Goal: Check status: Check status

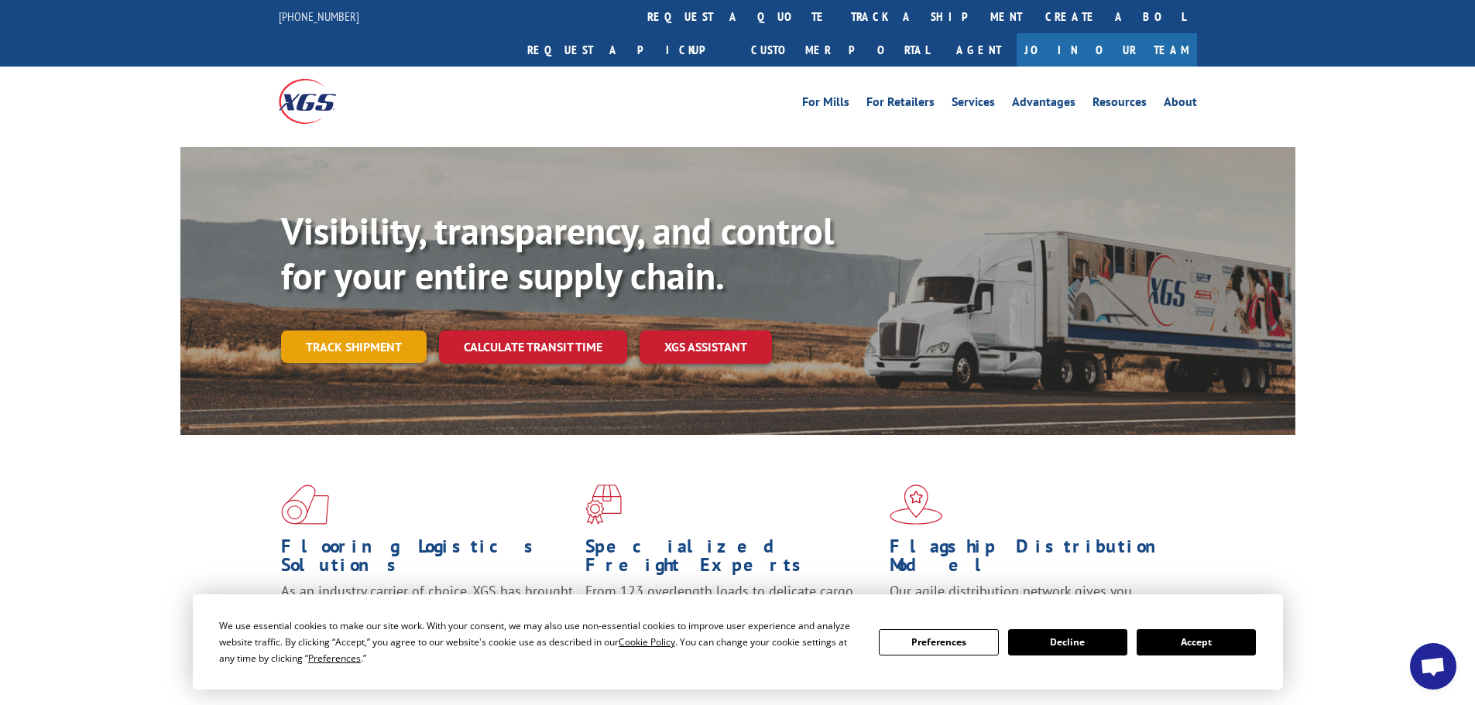
click at [395, 331] on link "Track shipment" at bounding box center [354, 347] width 146 height 33
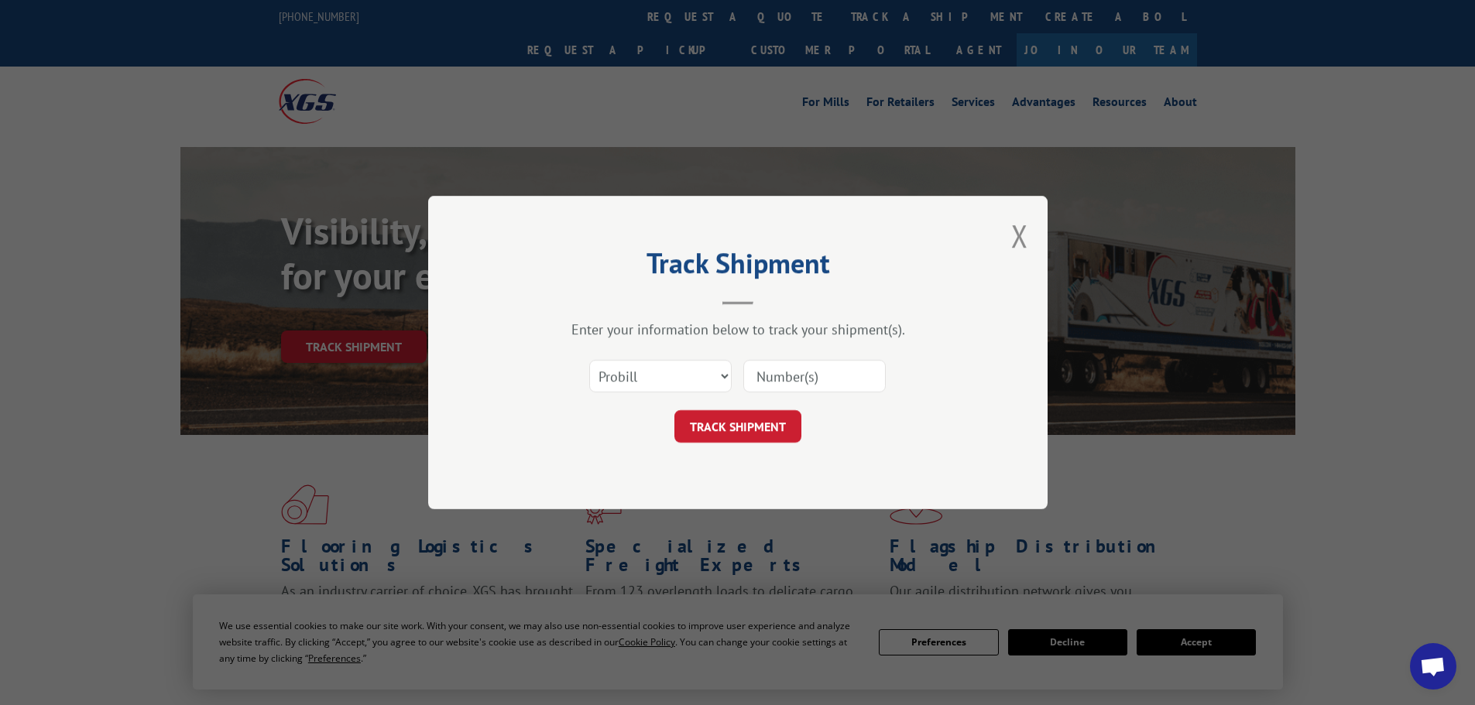
click at [829, 381] on input at bounding box center [814, 376] width 142 height 33
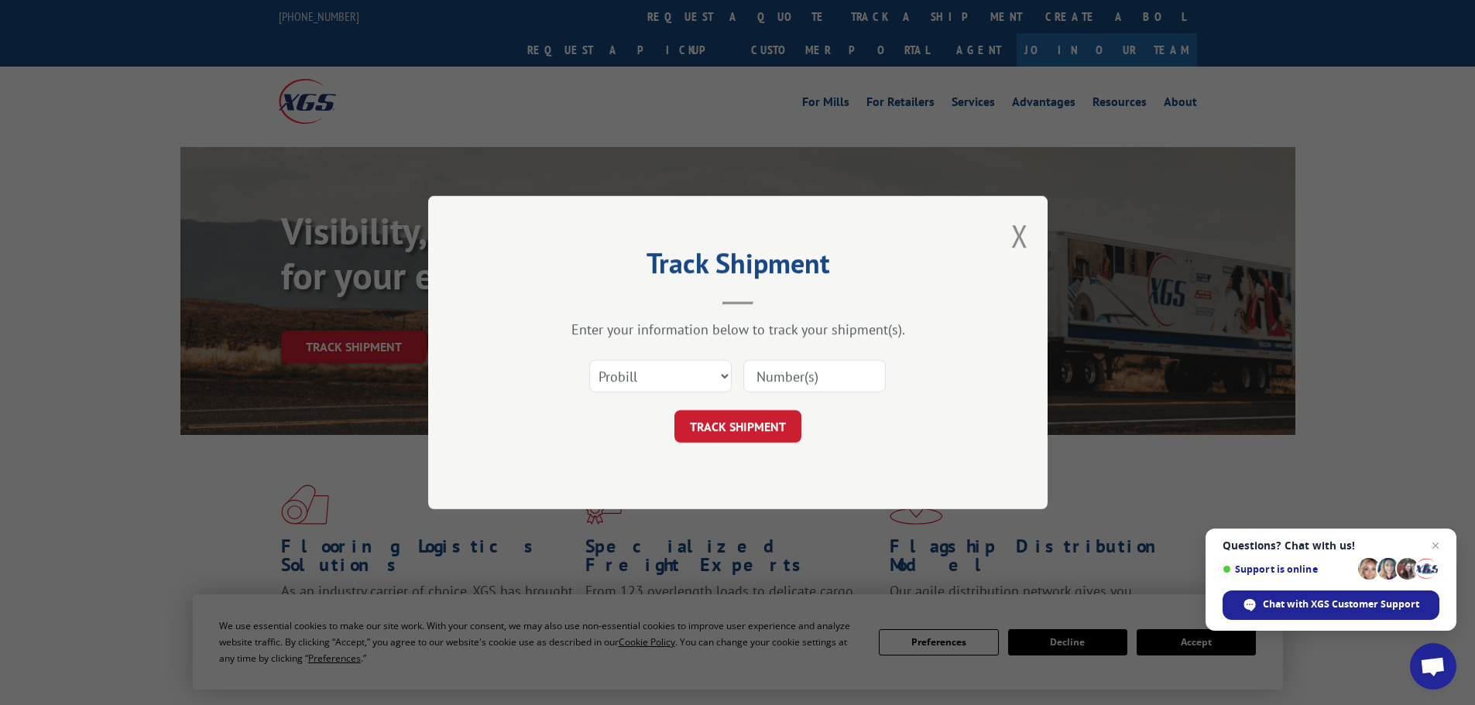
paste input "5530821"
type input "5530821"
click at [799, 428] on button "TRACK SHIPMENT" at bounding box center [737, 426] width 127 height 33
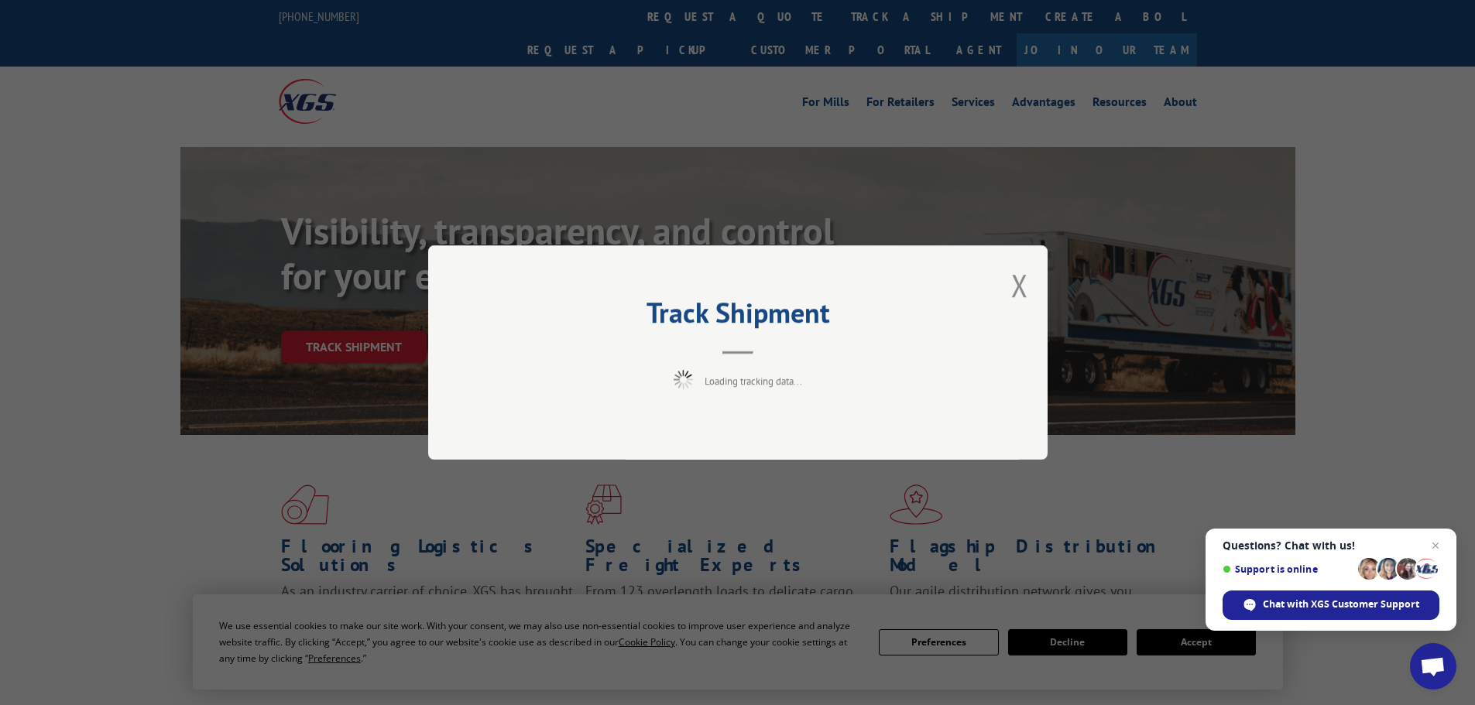
click at [794, 429] on div "Track Shipment Loading tracking data..." at bounding box center [737, 352] width 619 height 214
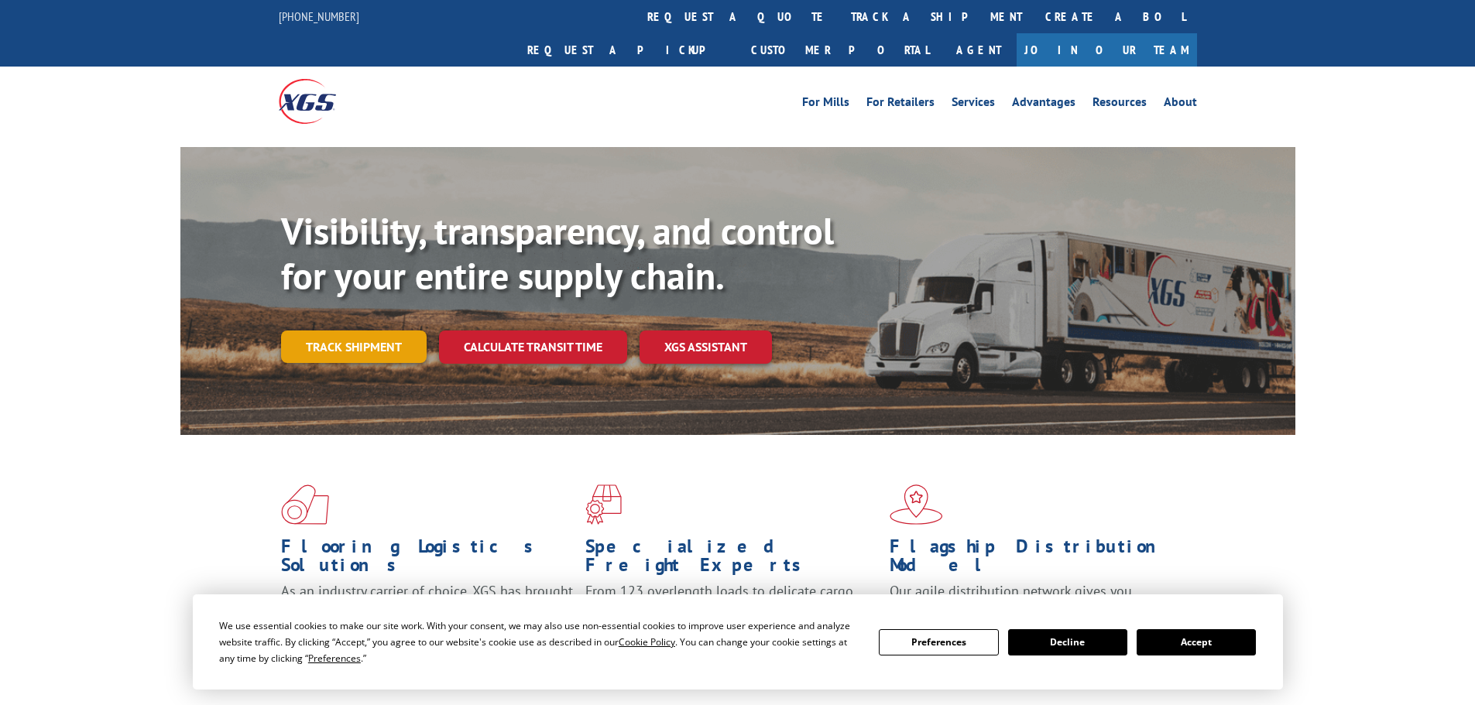
click at [386, 331] on link "Track shipment" at bounding box center [354, 347] width 146 height 33
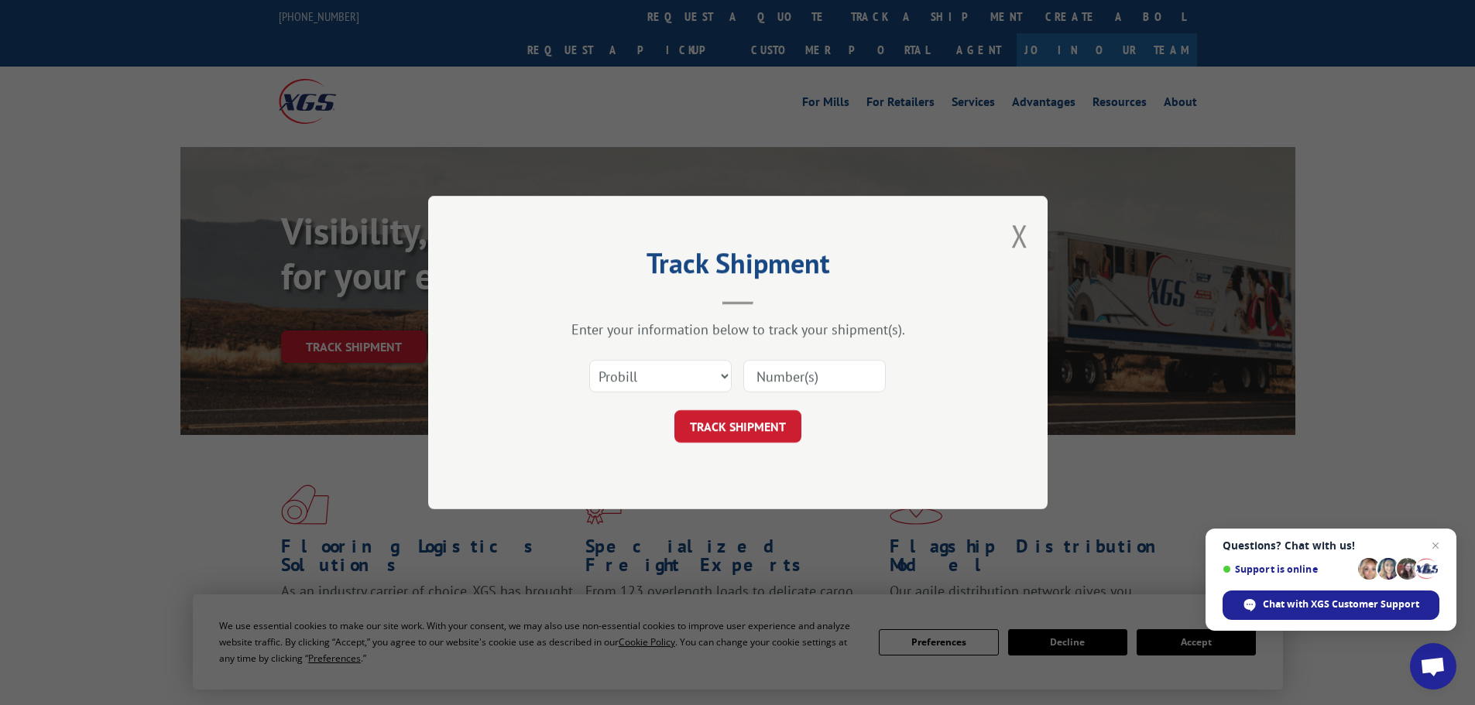
click at [762, 380] on input at bounding box center [814, 376] width 142 height 33
paste input "041323932"
type input "041323932"
click at [763, 441] on button "TRACK SHIPMENT" at bounding box center [737, 426] width 127 height 33
